Goal: Navigation & Orientation: Find specific page/section

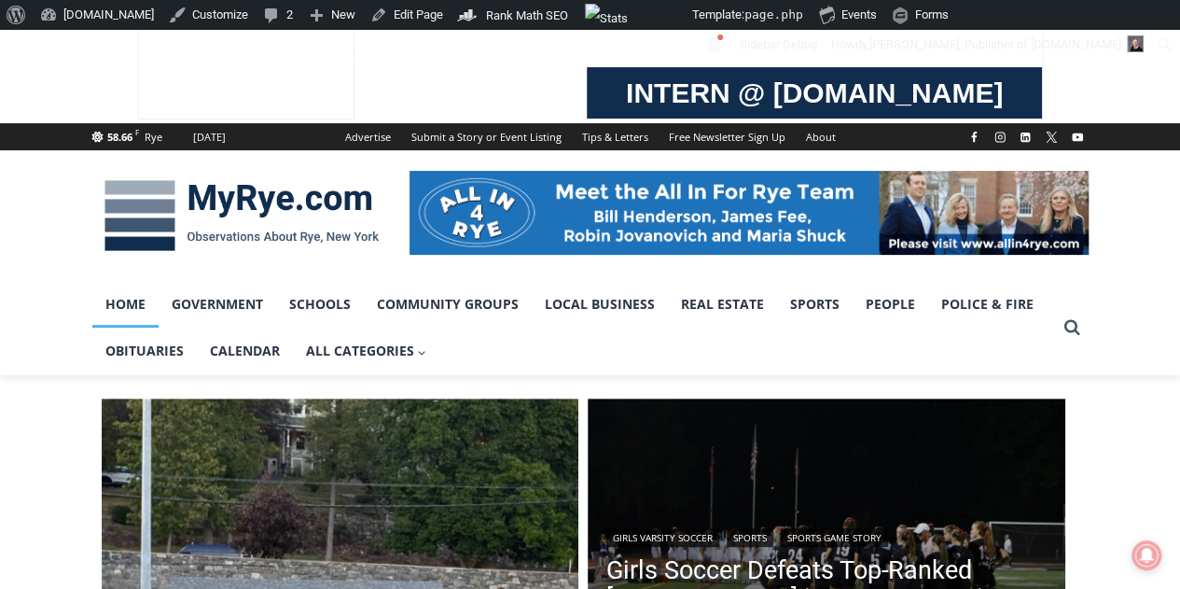
click at [130, 304] on link "Home" at bounding box center [125, 304] width 66 height 47
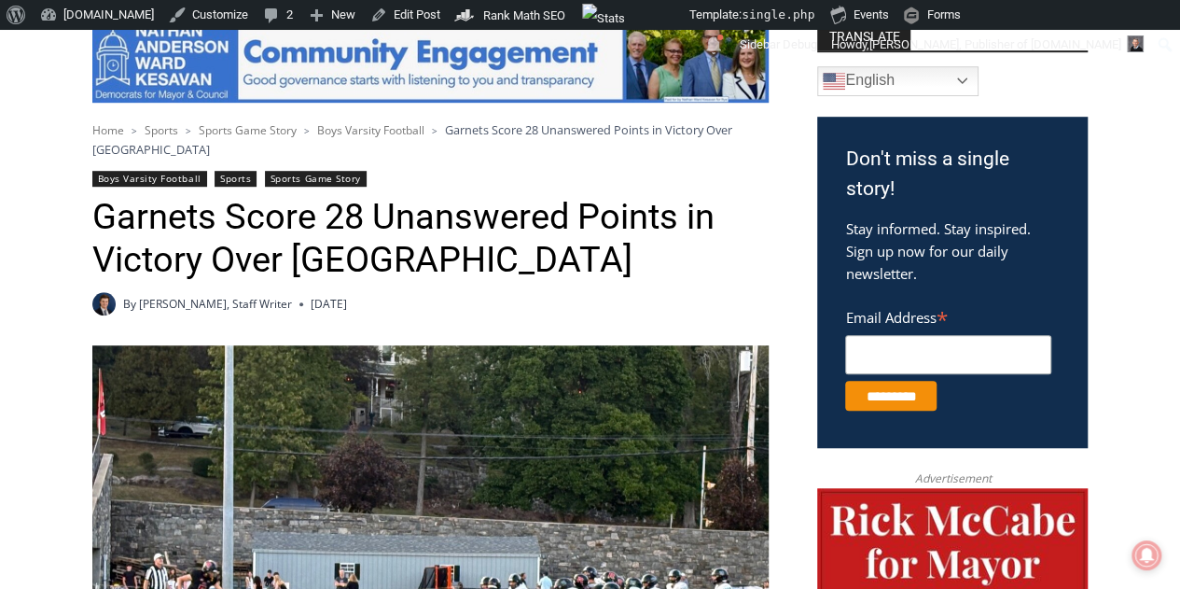
scroll to position [373, 0]
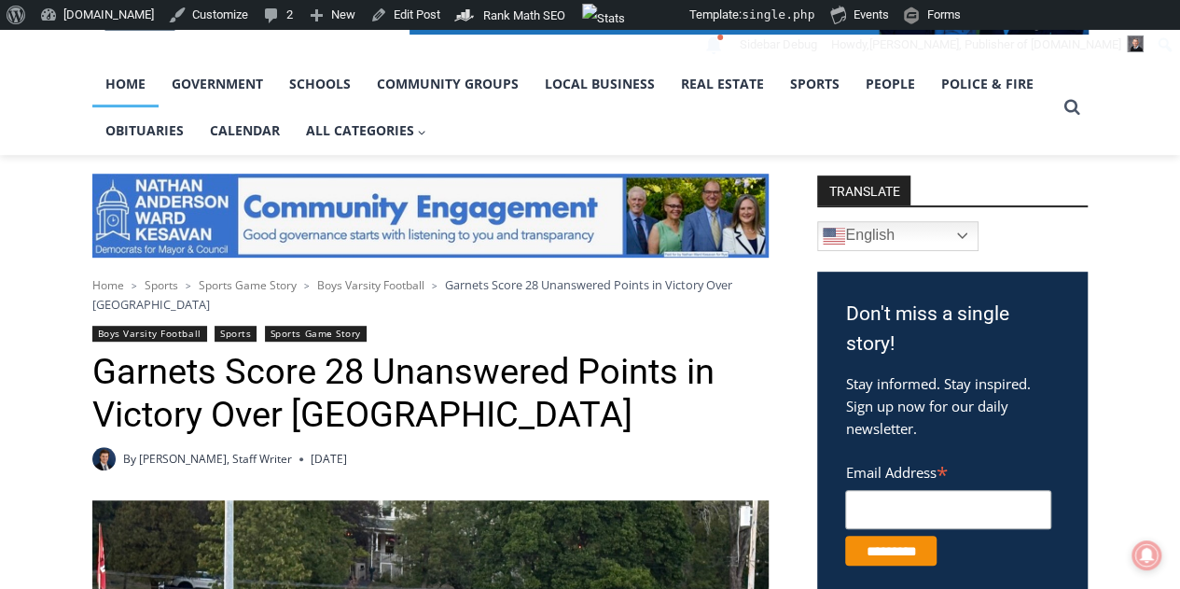
click at [146, 79] on link "Home" at bounding box center [125, 84] width 66 height 47
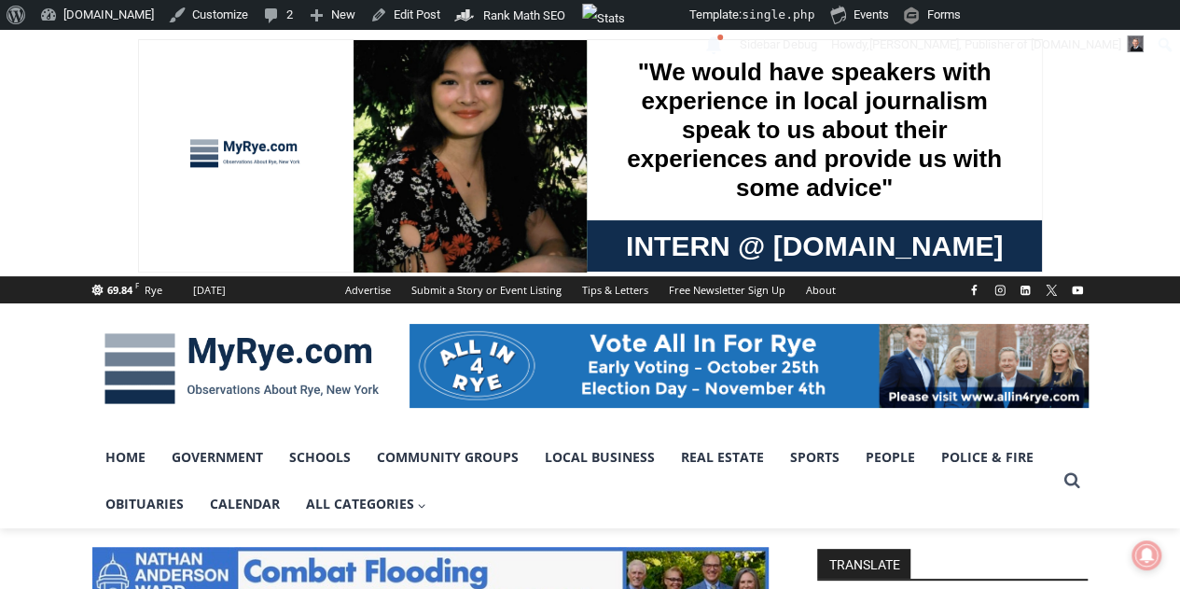
click at [45, 66] on span at bounding box center [590, 153] width 1180 height 246
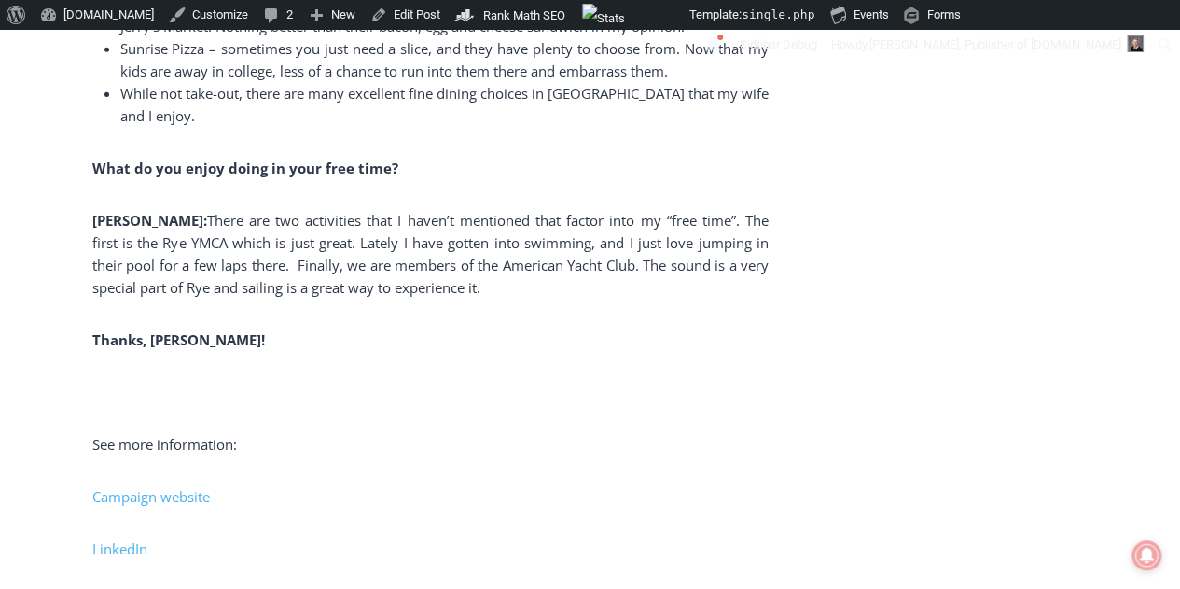
scroll to position [13995, 0]
